Goal: Information Seeking & Learning: Learn about a topic

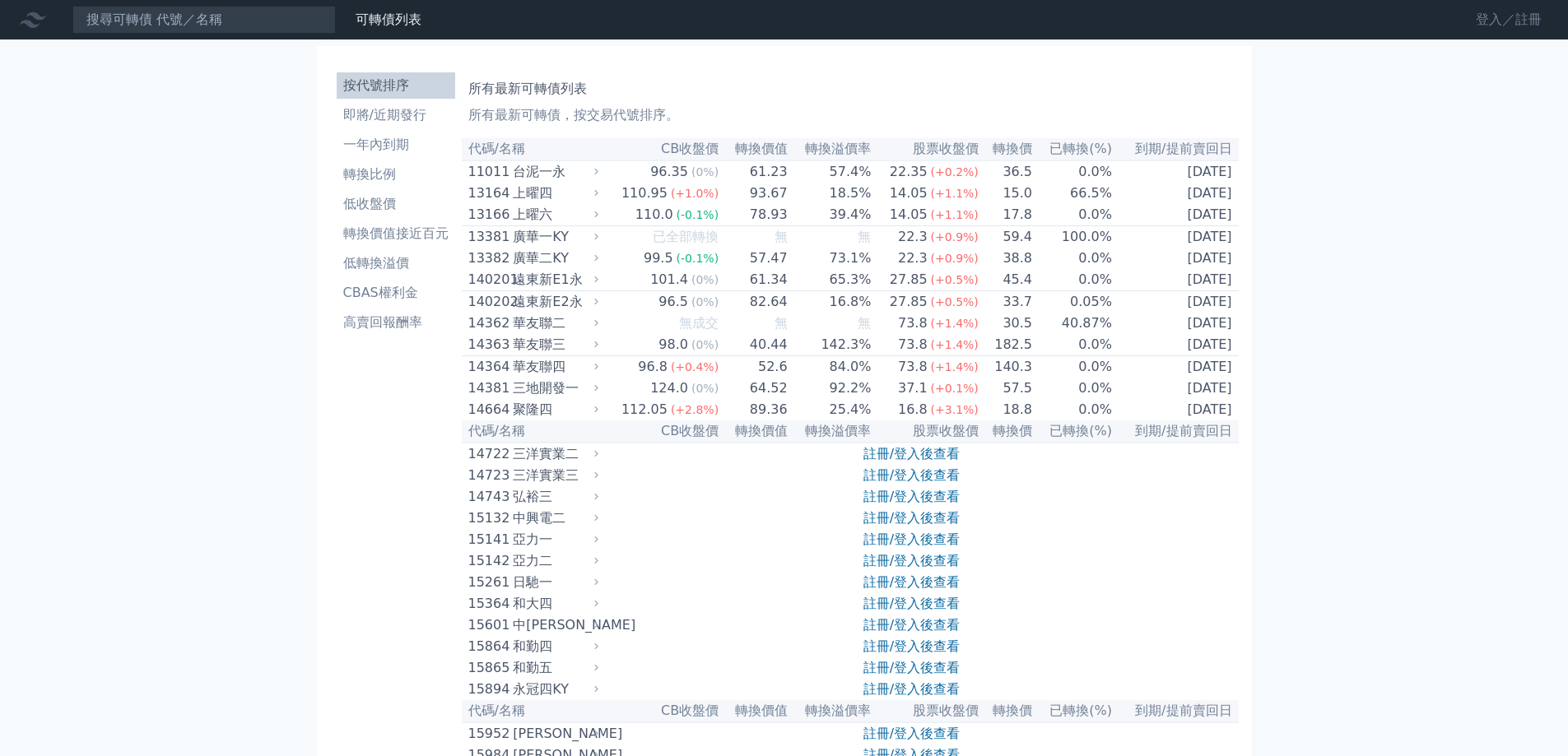
click at [1495, 10] on link "登入／註冊" at bounding box center [1509, 20] width 92 height 27
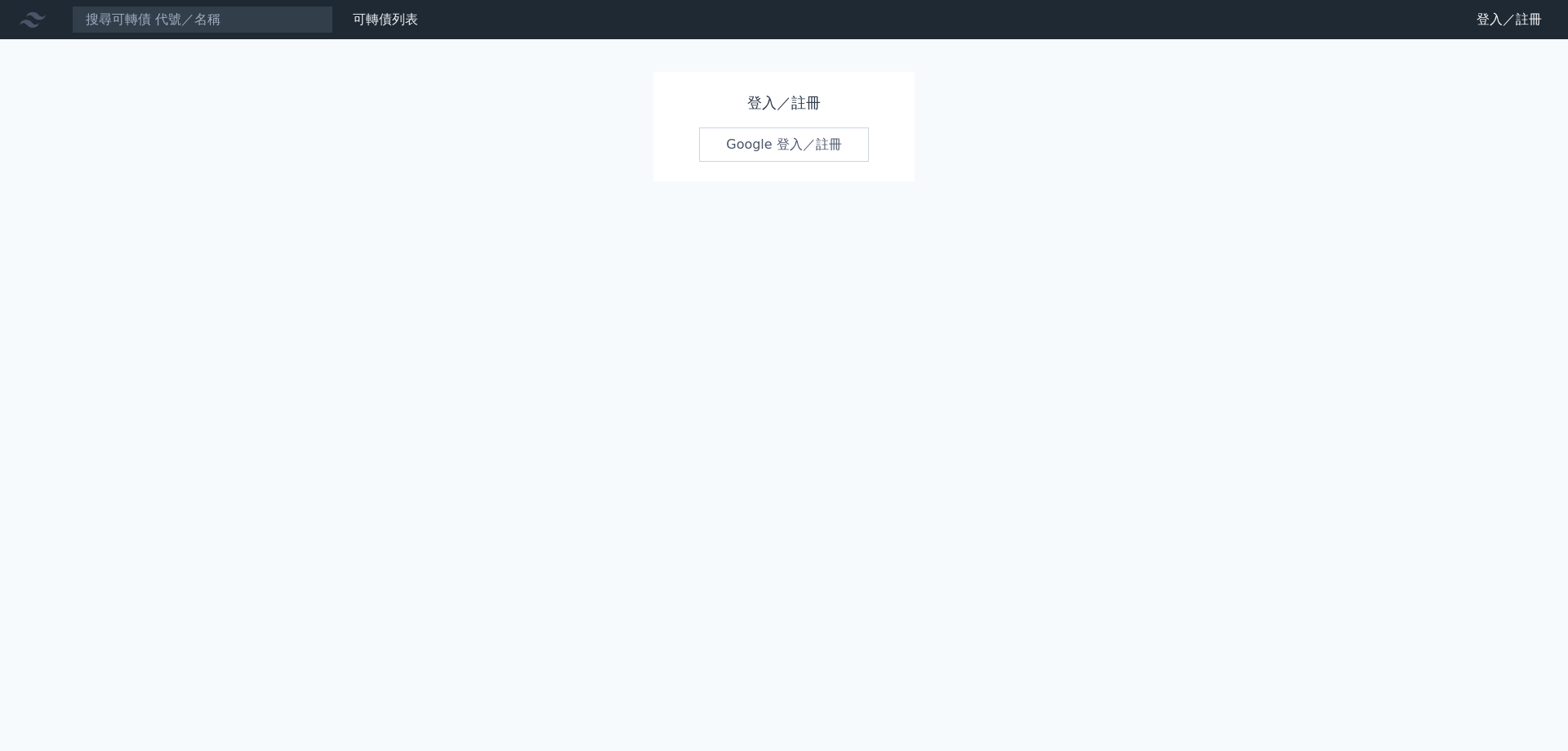
click at [799, 146] on link "Google 登入／註冊" at bounding box center [784, 145] width 170 height 34
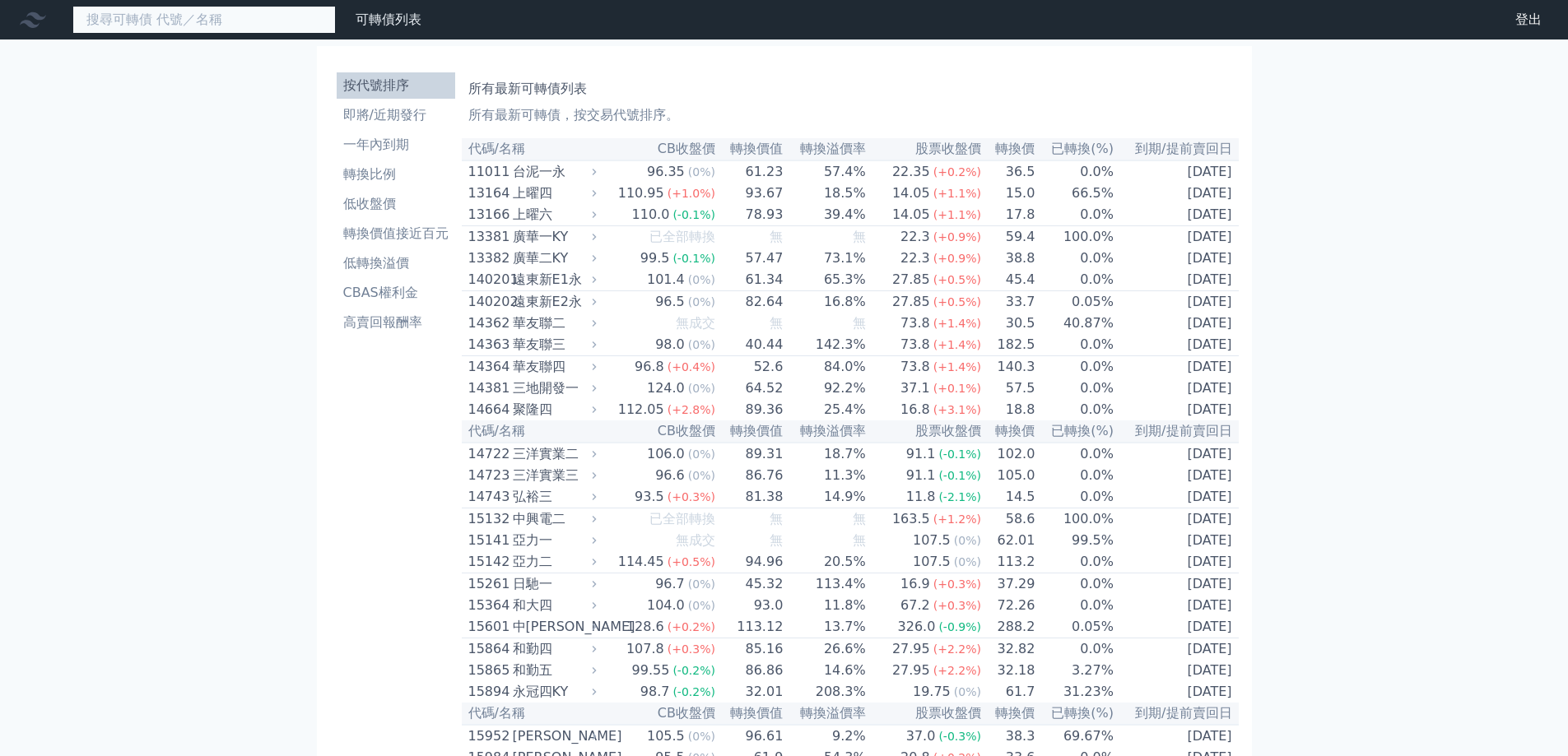
click at [271, 19] on input at bounding box center [204, 20] width 264 height 28
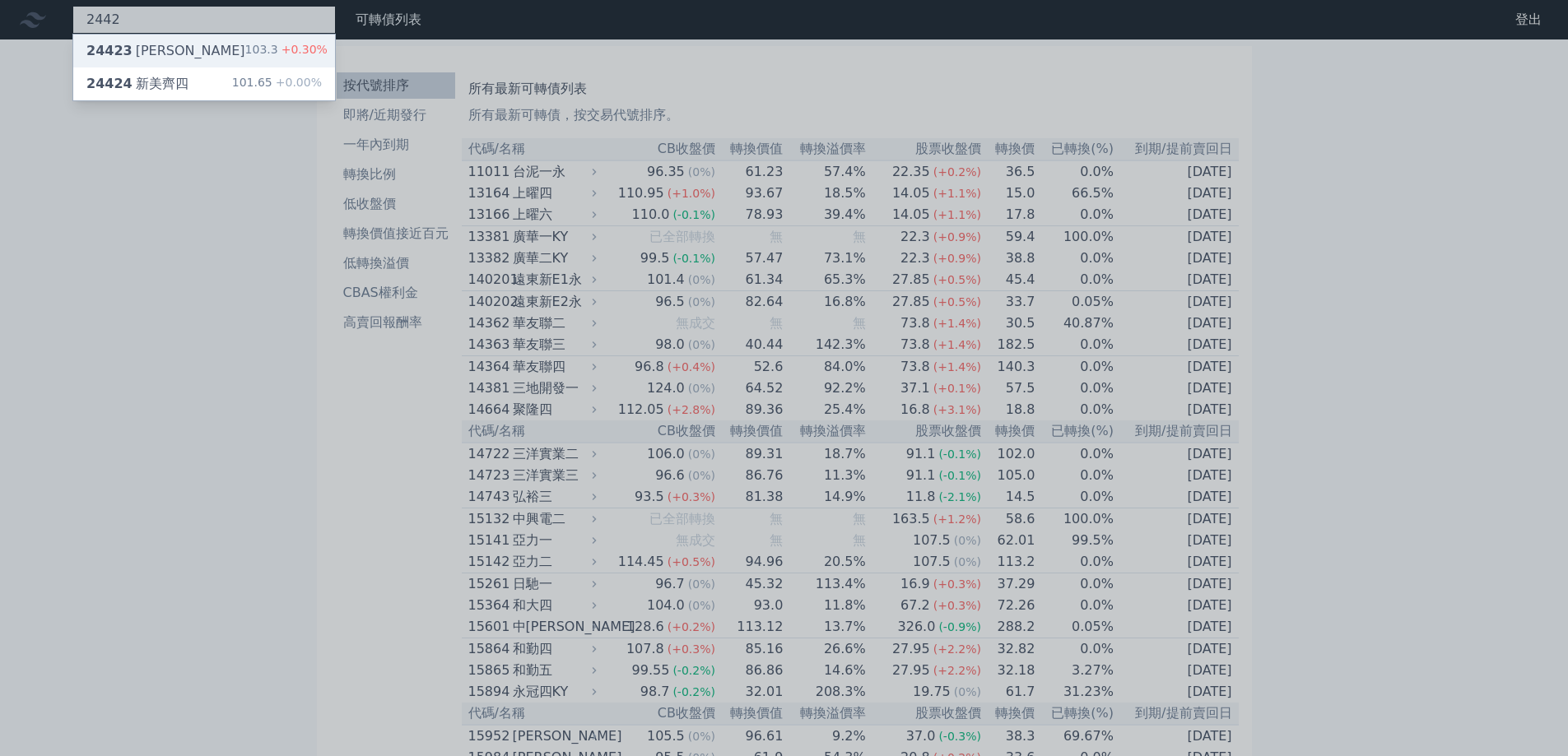
type input "2442"
click at [254, 45] on div "103.3 +0.30%" at bounding box center [286, 51] width 83 height 20
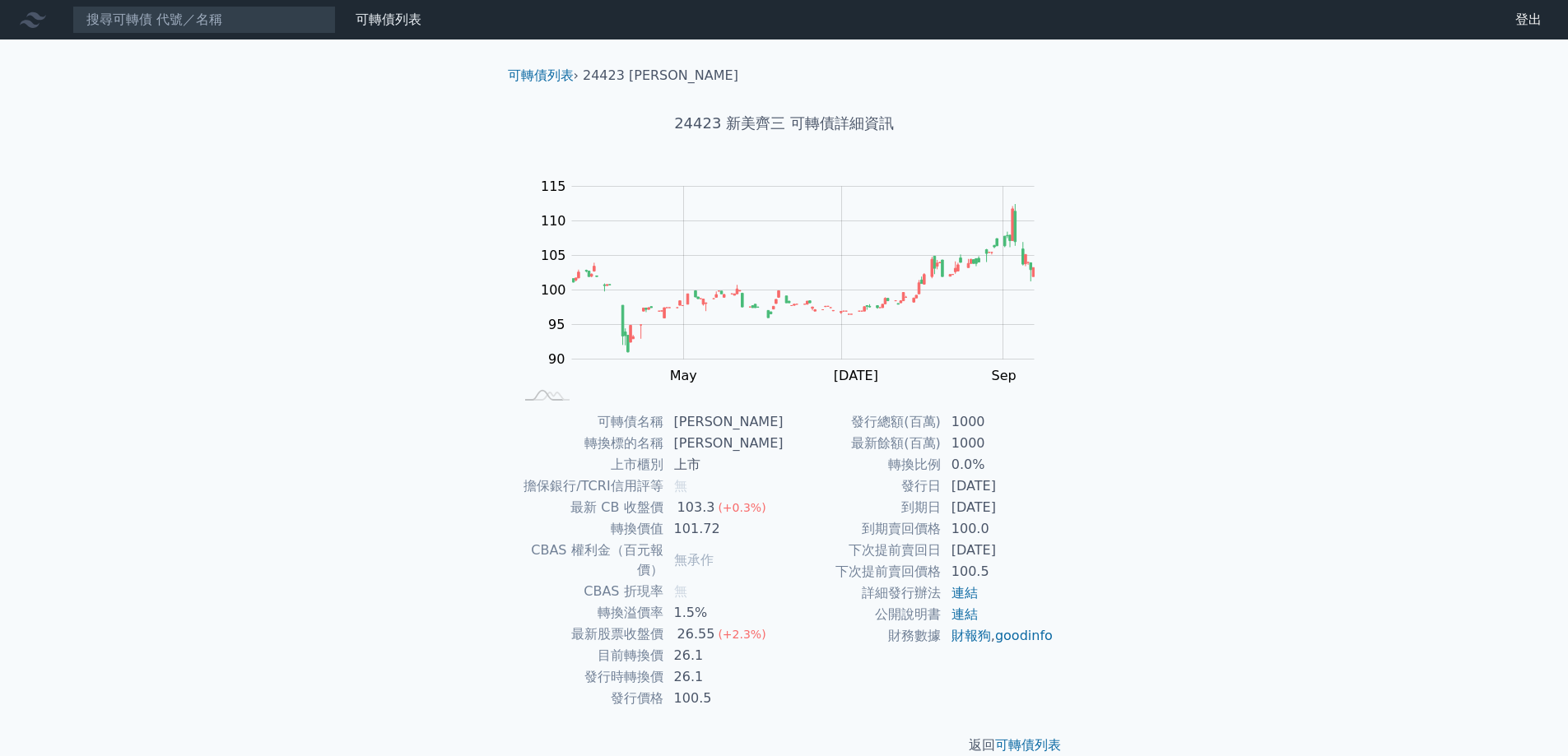
click at [1172, 310] on div "可轉債列表 財務數據 可轉債列表 財務數據 登出 登出 可轉債列表 › 24423 新美齊三 24423 新美齊三 可轉債詳細資訊 Zoom Out 100 …" at bounding box center [784, 390] width 1568 height 782
